Goal: Find specific page/section: Find specific page/section

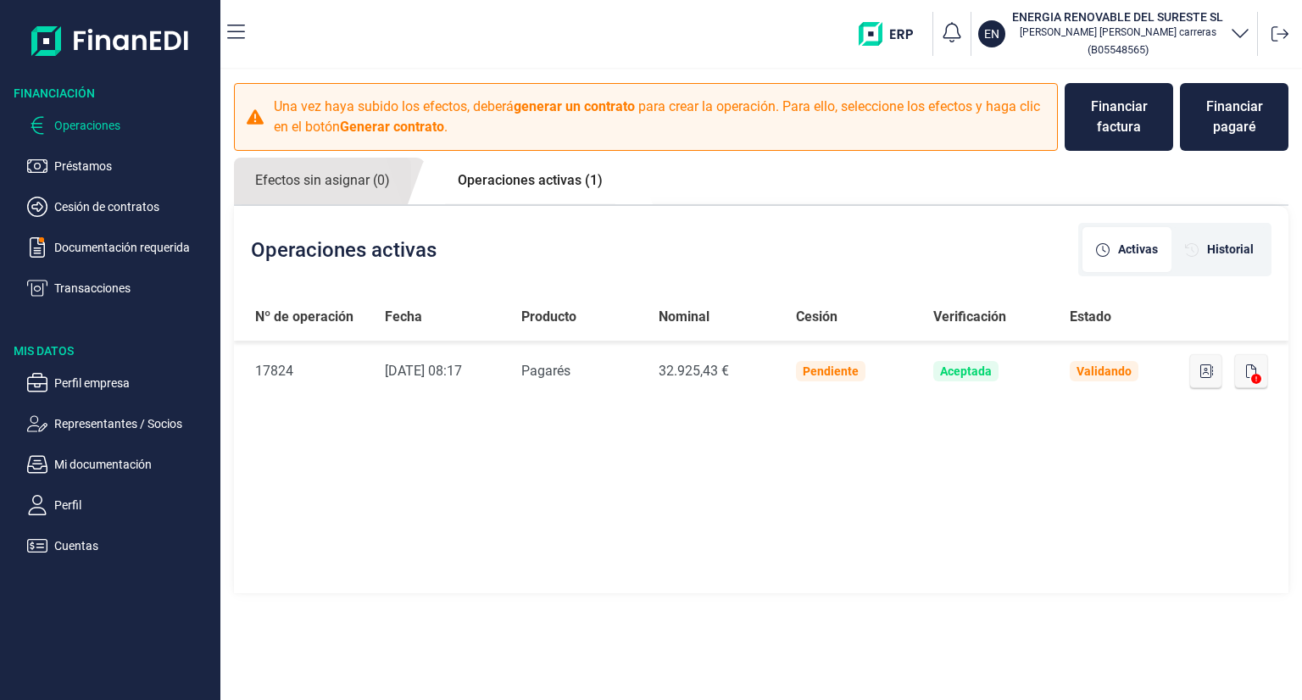
drag, startPoint x: 95, startPoint y: 121, endPoint x: 105, endPoint y: 119, distance: 10.3
click at [99, 119] on p "Operaciones" at bounding box center [133, 125] width 159 height 20
click at [105, 125] on p "Operaciones" at bounding box center [133, 125] width 159 height 20
click at [527, 179] on link "Operaciones activas (1)" at bounding box center [529, 181] width 187 height 46
click at [523, 181] on link "Operaciones activas (1)" at bounding box center [529, 181] width 187 height 46
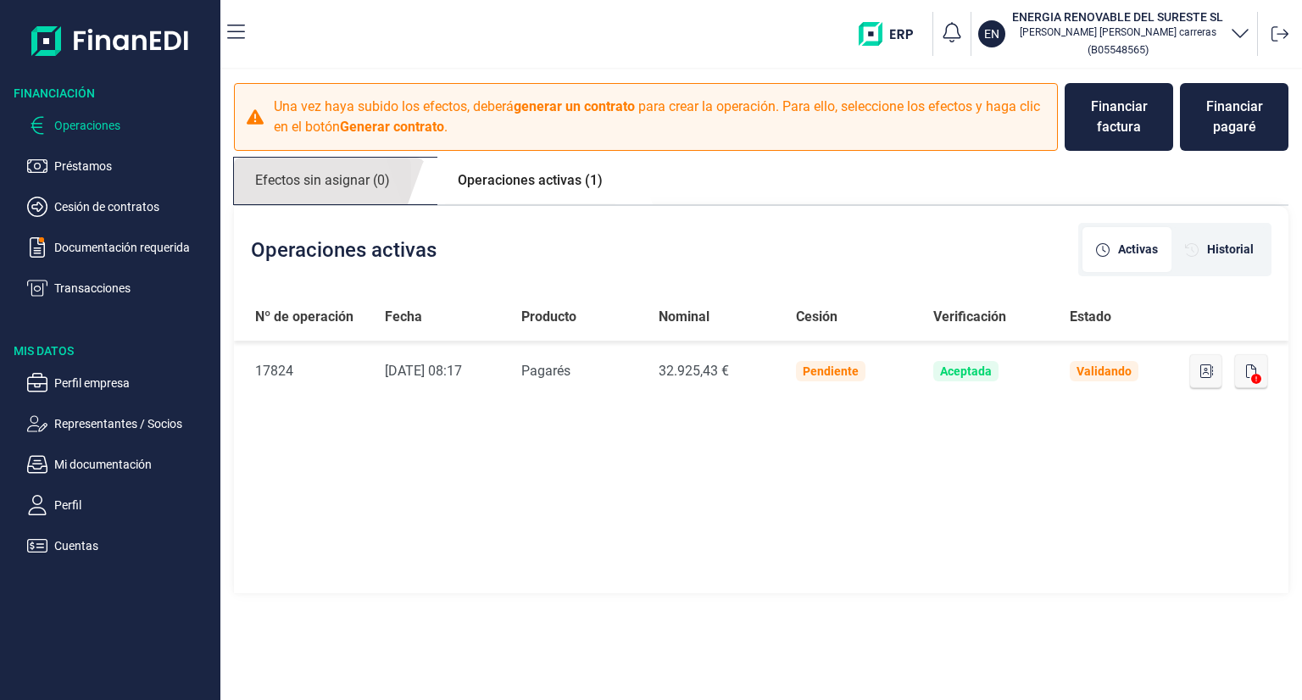
drag, startPoint x: 373, startPoint y: 184, endPoint x: 457, endPoint y: 175, distance: 84.3
click at [377, 182] on link "Efectos sin asignar (0)" at bounding box center [322, 181] width 177 height 47
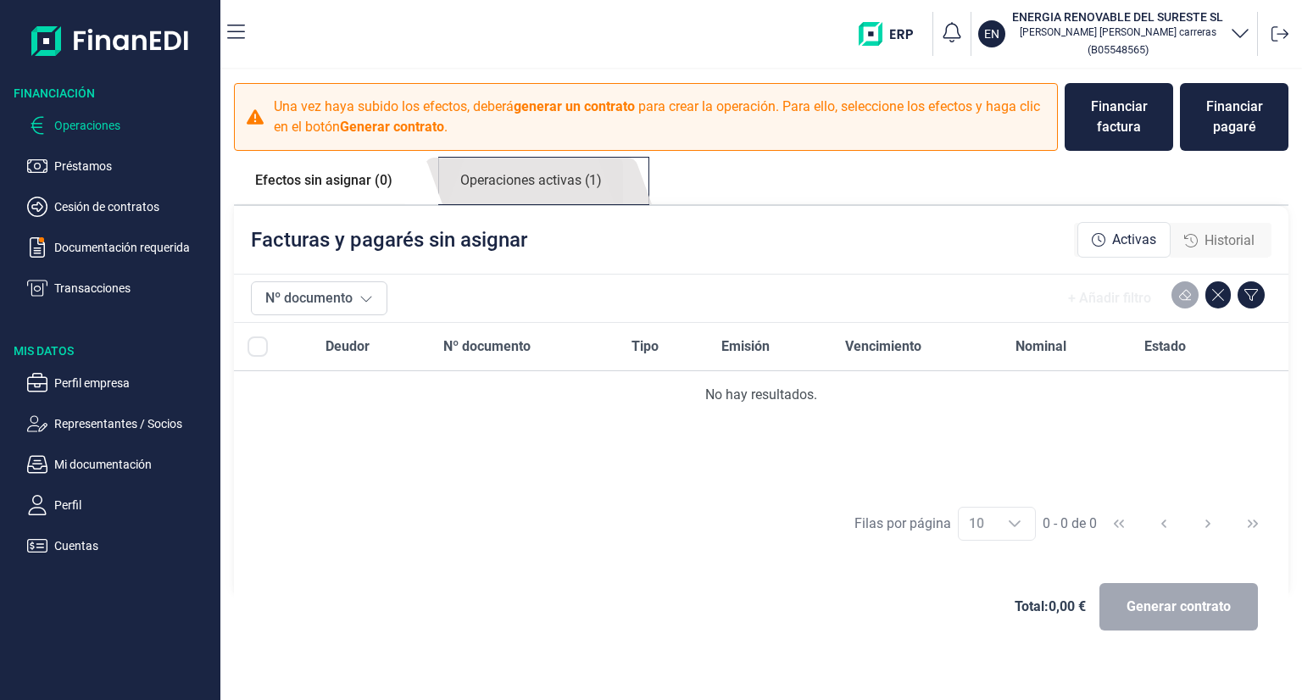
click at [515, 176] on link "Operaciones activas (1)" at bounding box center [531, 181] width 184 height 47
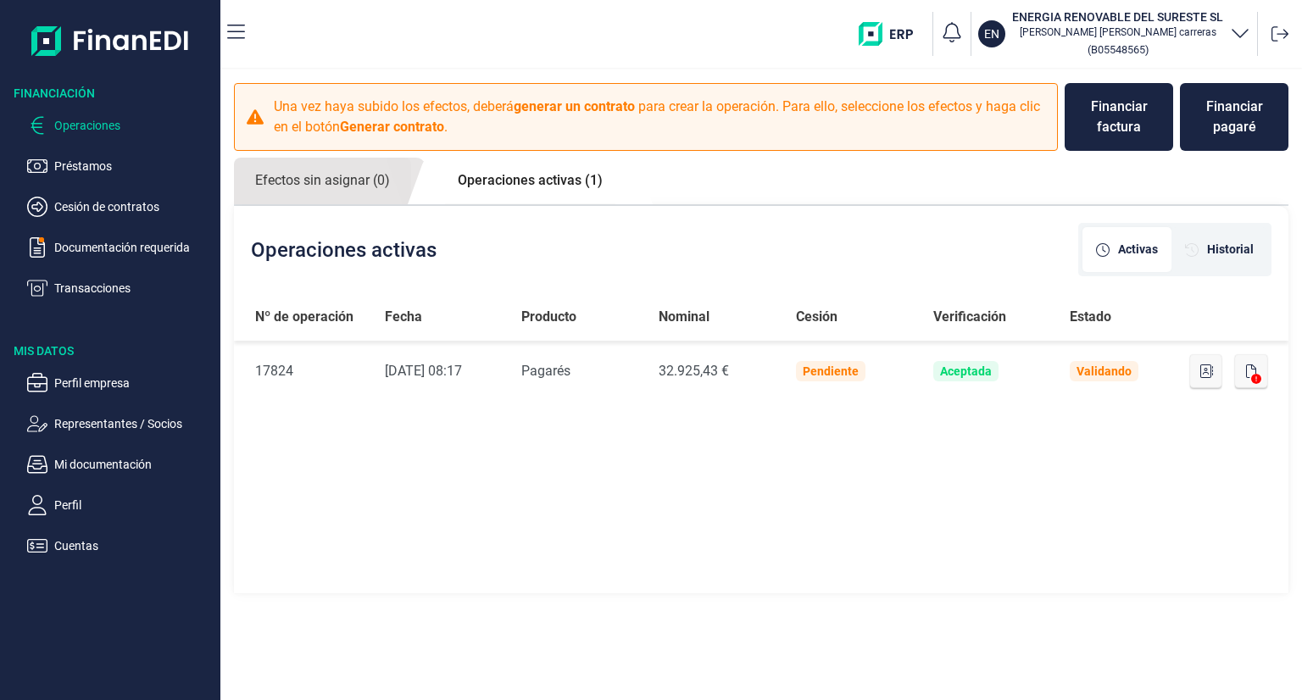
click at [556, 179] on link "Operaciones activas (1)" at bounding box center [529, 181] width 187 height 46
click at [559, 182] on link "Operaciones activas (1)" at bounding box center [529, 181] width 187 height 46
drag, startPoint x: 61, startPoint y: 123, endPoint x: 117, endPoint y: 161, distance: 67.7
click at [61, 122] on p "Operaciones" at bounding box center [133, 125] width 159 height 20
click at [113, 164] on p "Préstamos" at bounding box center [133, 166] width 159 height 20
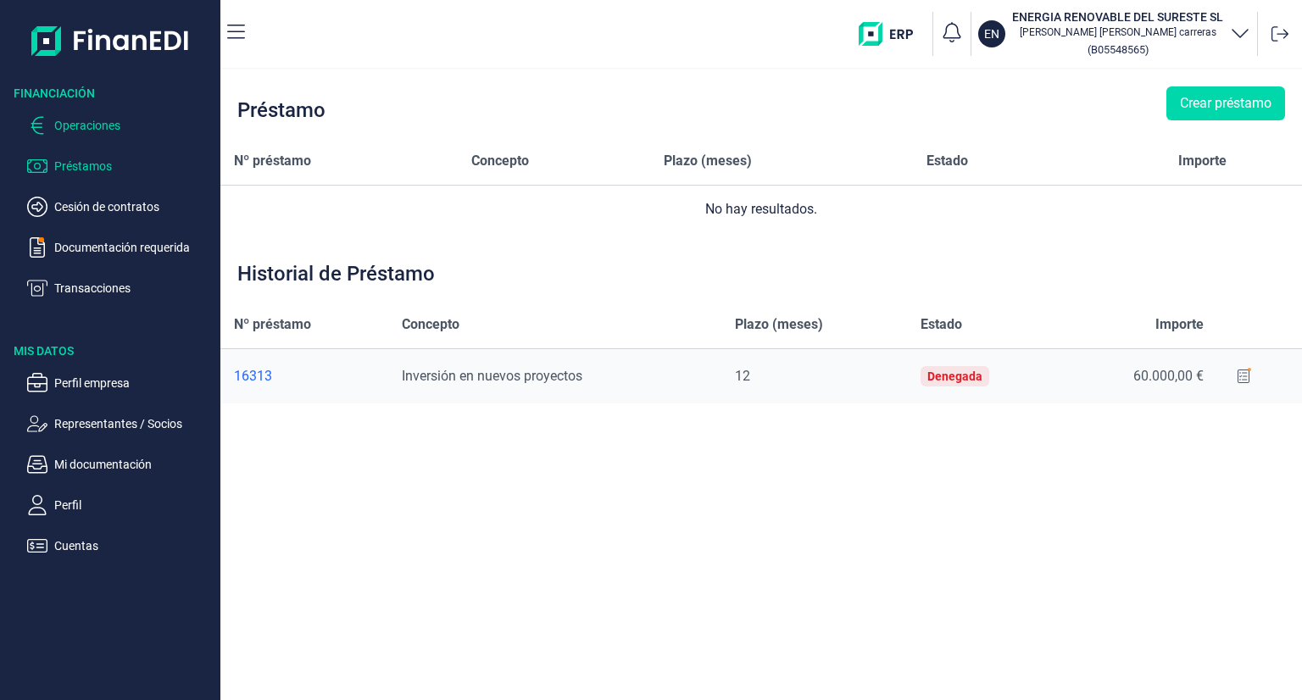
click at [100, 127] on p "Operaciones" at bounding box center [133, 125] width 159 height 20
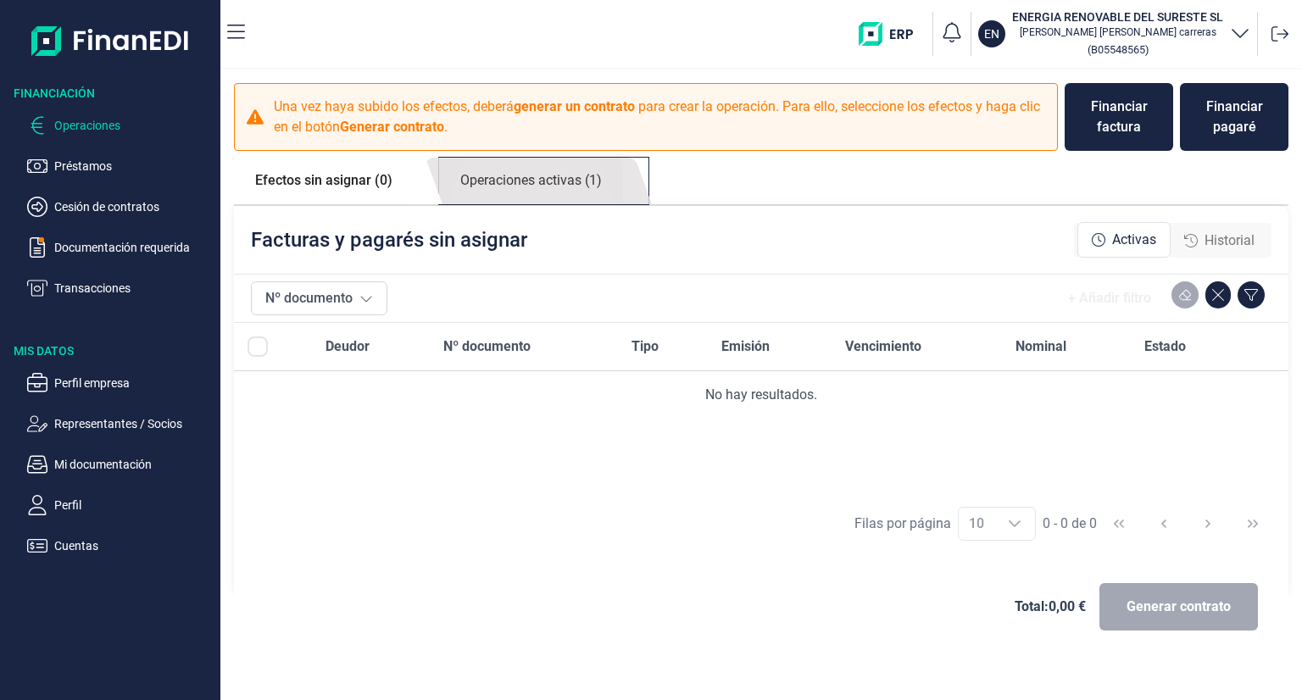
click at [485, 183] on link "Operaciones activas (1)" at bounding box center [531, 181] width 184 height 47
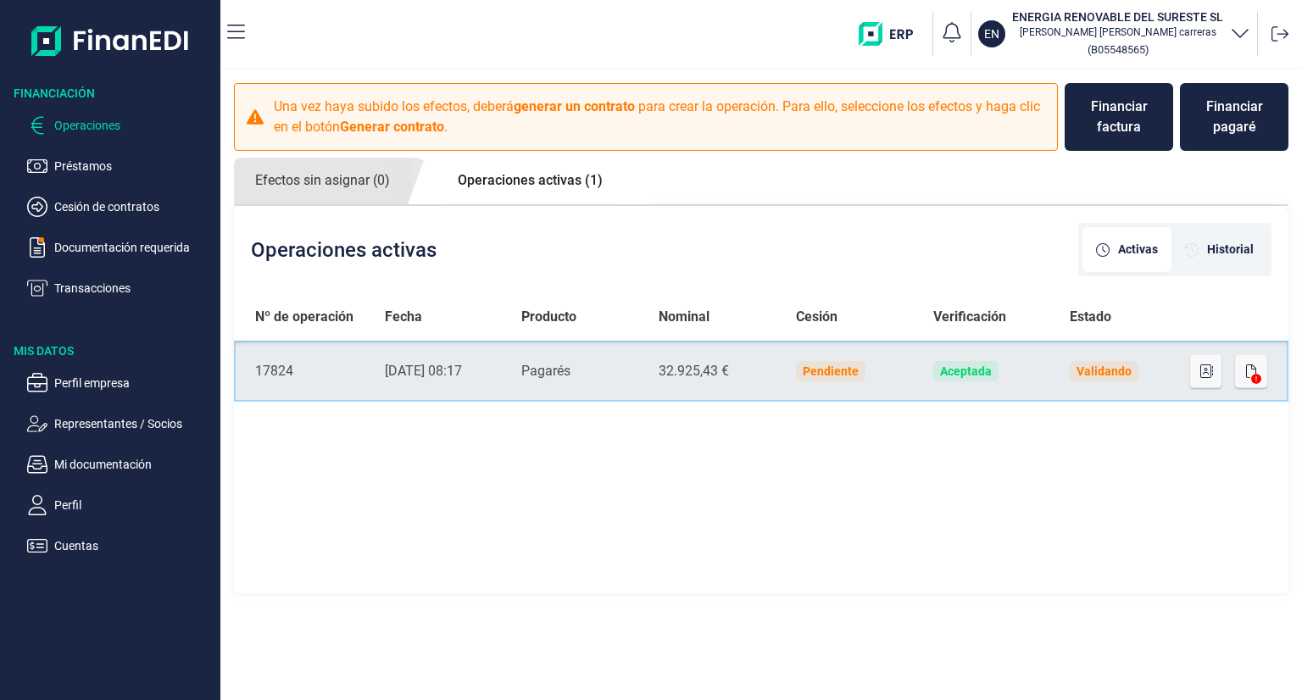
click at [1269, 377] on td at bounding box center [1240, 371] width 95 height 61
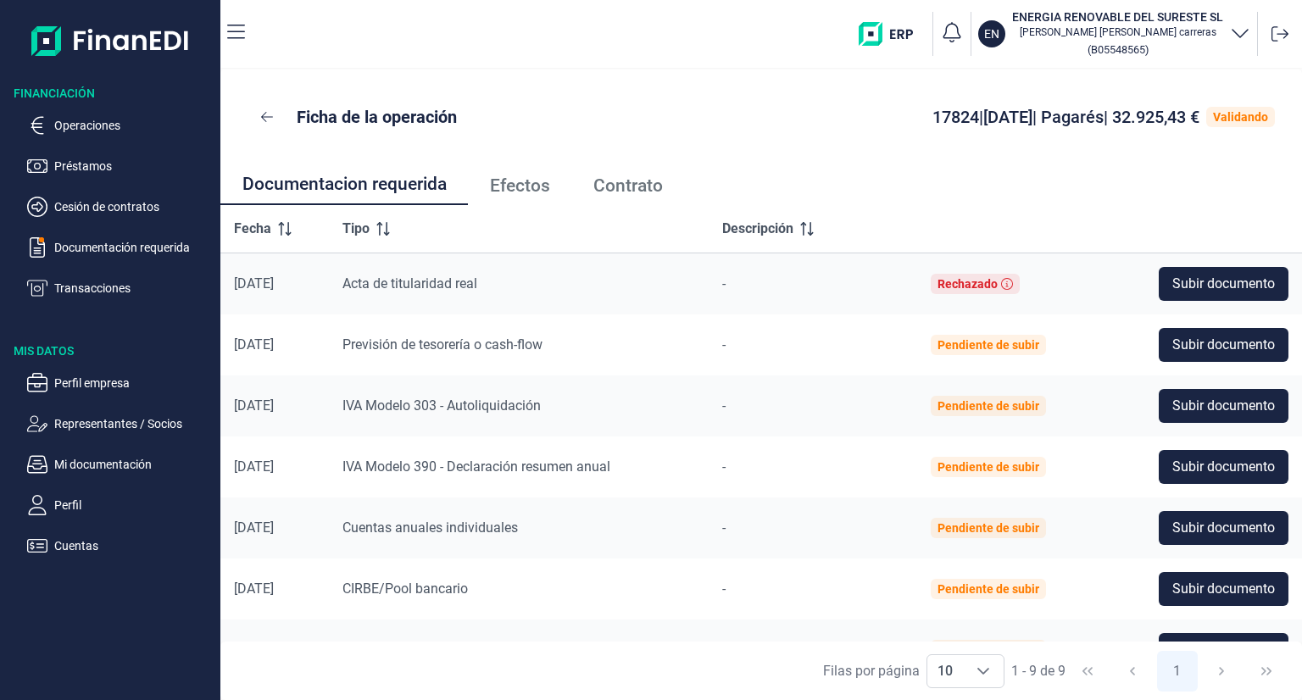
scroll to position [167, 0]
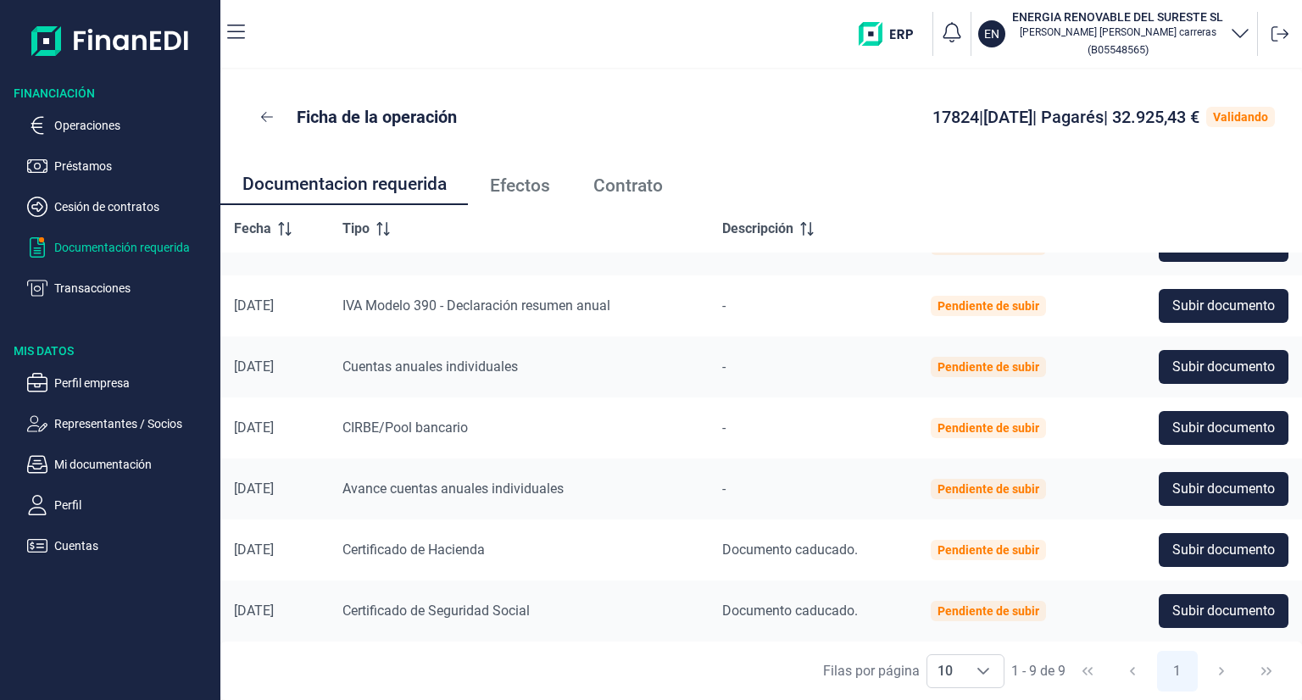
click at [108, 243] on p "Documentación requerida" at bounding box center [133, 247] width 159 height 20
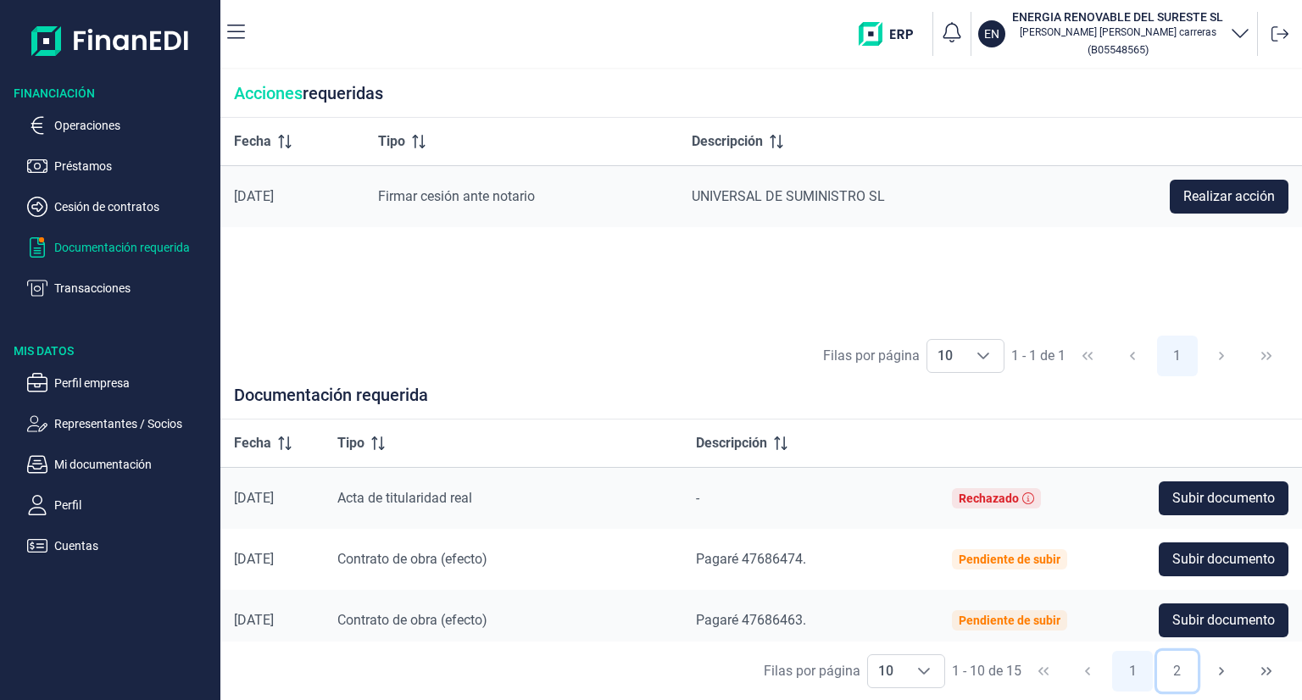
click at [1176, 669] on button "2" at bounding box center [1177, 671] width 41 height 41
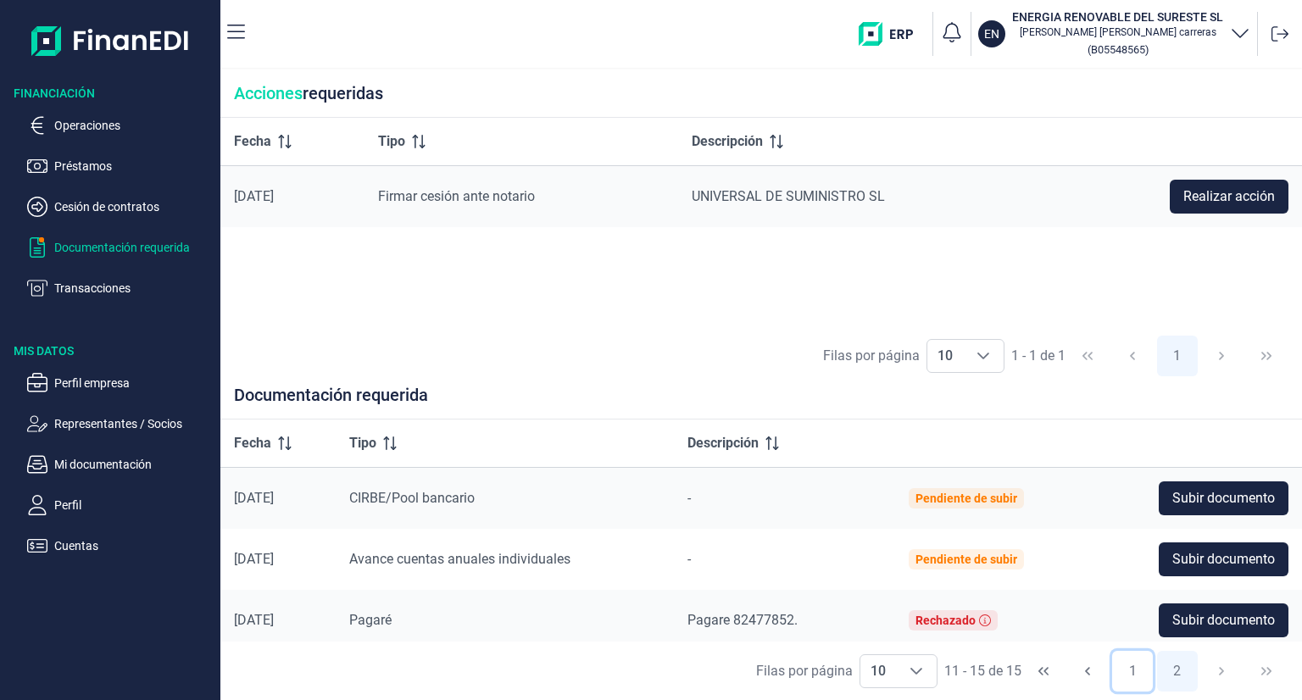
click at [1128, 671] on button "1" at bounding box center [1132, 671] width 41 height 41
